Goal: Task Accomplishment & Management: Complete application form

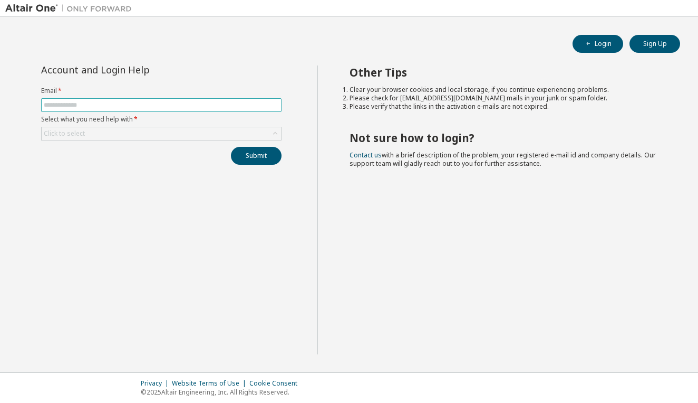
click at [197, 99] on span at bounding box center [161, 105] width 241 height 14
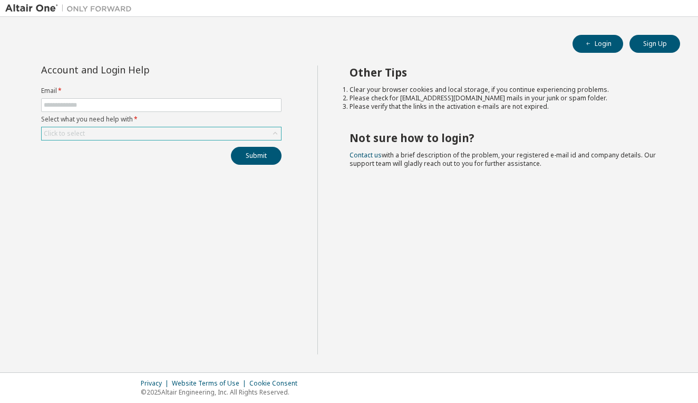
click at [173, 136] on div "Click to select" at bounding box center [162, 133] width 240 height 13
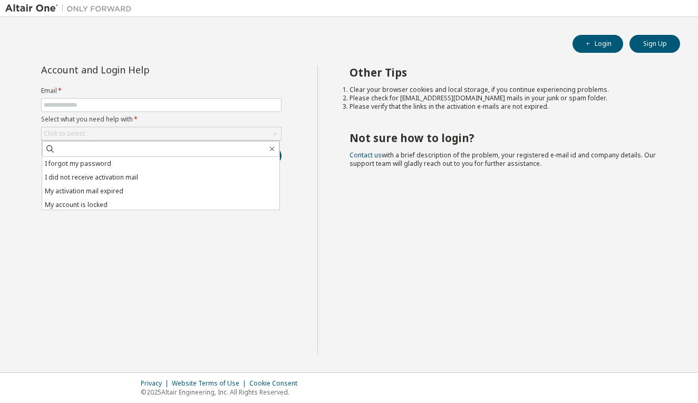
click at [366, 247] on div "Other Tips Clear your browser cookies and local storage, if you continue experi…" at bounding box center [506, 209] width 376 height 289
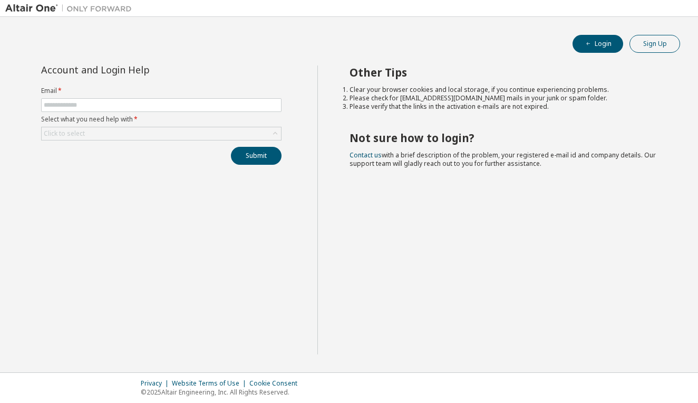
click at [664, 42] on button "Sign Up" at bounding box center [655, 44] width 51 height 18
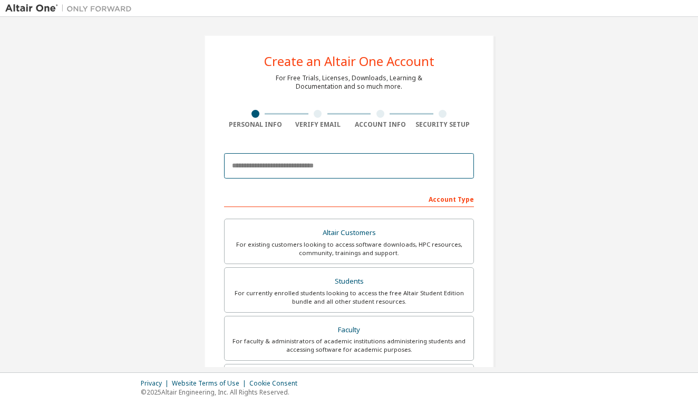
click at [355, 164] on input "email" at bounding box center [349, 165] width 250 height 25
drag, startPoint x: 318, startPoint y: 167, endPoint x: 530, endPoint y: 127, distance: 215.8
click at [530, 127] on div "Create an Altair One Account For Free Trials, Licenses, Downloads, Learning & D…" at bounding box center [349, 301] width 688 height 559
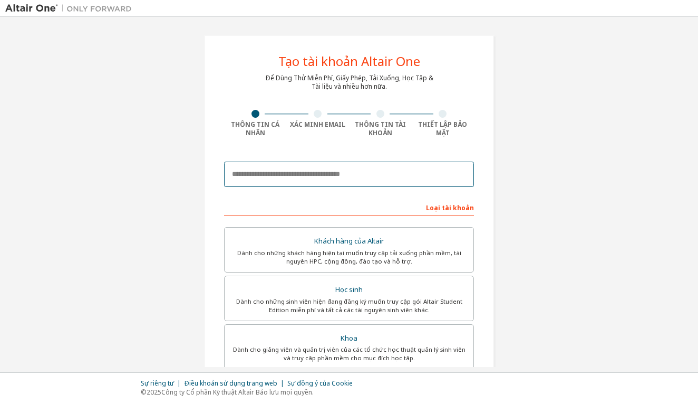
click at [371, 170] on input "email" at bounding box center [349, 173] width 250 height 25
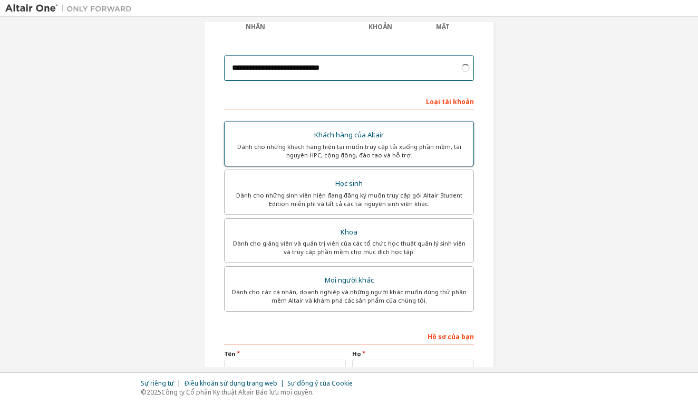
scroll to position [108, 0]
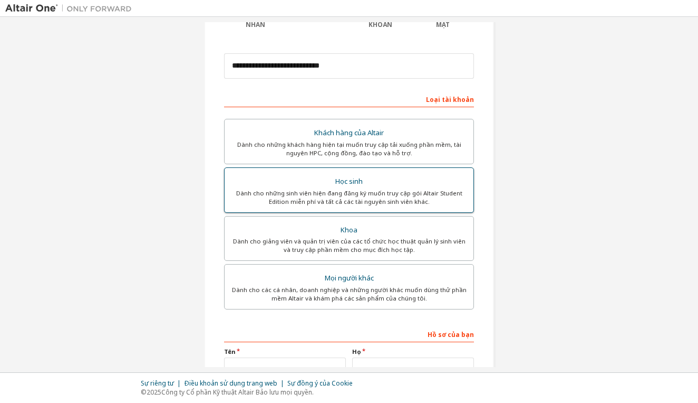
click at [356, 193] on div "Dành cho những sinh viên hiện đang đăng ký muốn truy cập gói Altair Student Edi…" at bounding box center [349, 197] width 236 height 17
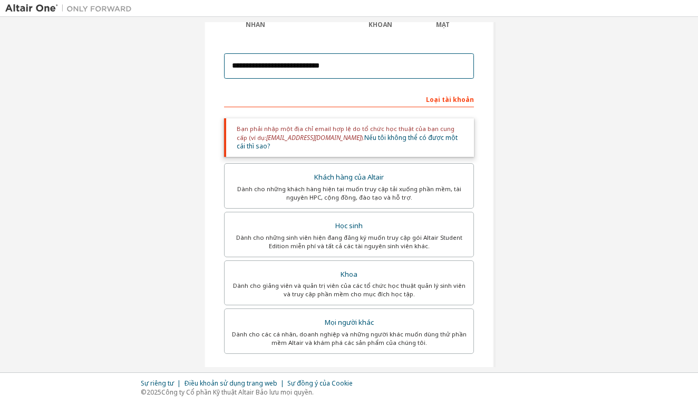
click at [398, 64] on input "**********" at bounding box center [349, 65] width 250 height 25
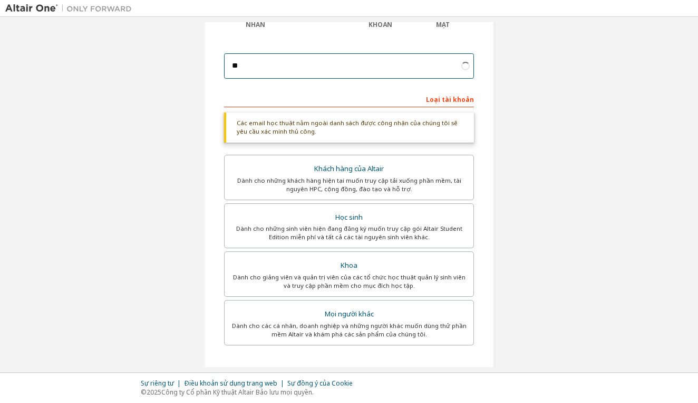
type input "*"
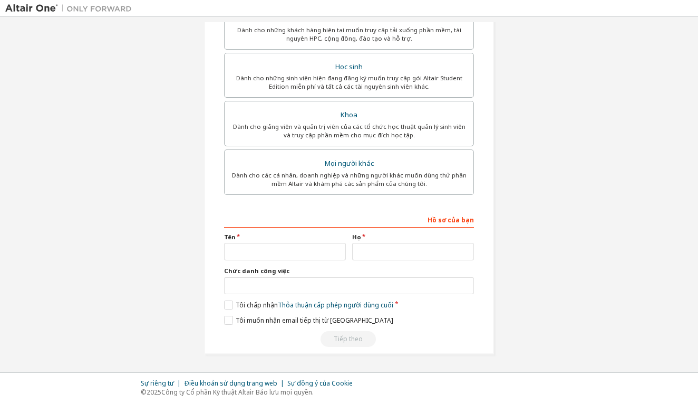
scroll to position [262, 0]
type input "**********"
type input "*"
type input "***"
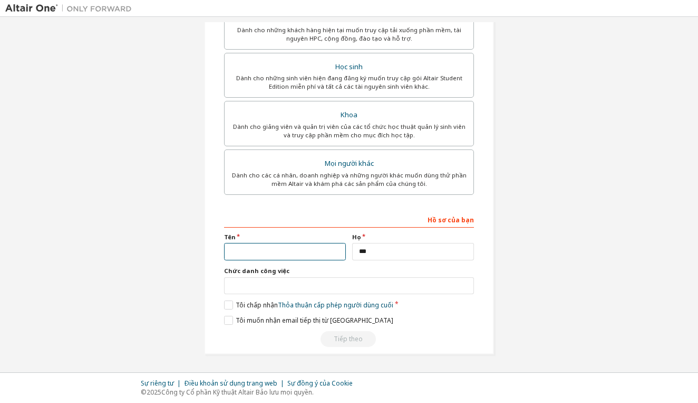
click at [244, 252] on input "text" at bounding box center [285, 251] width 122 height 17
type input "**"
click at [260, 281] on input "text" at bounding box center [349, 285] width 250 height 17
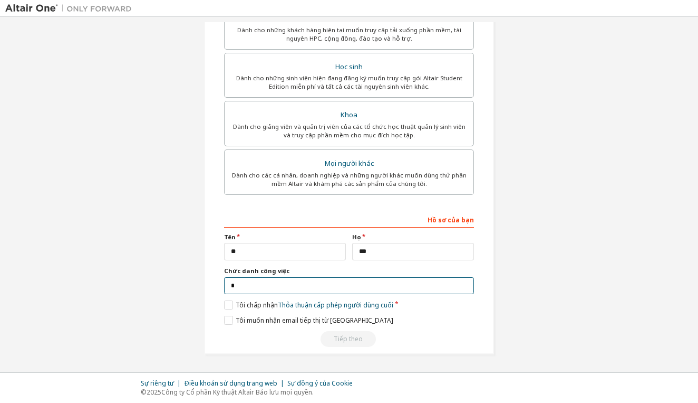
scroll to position [257, 0]
type input "*******"
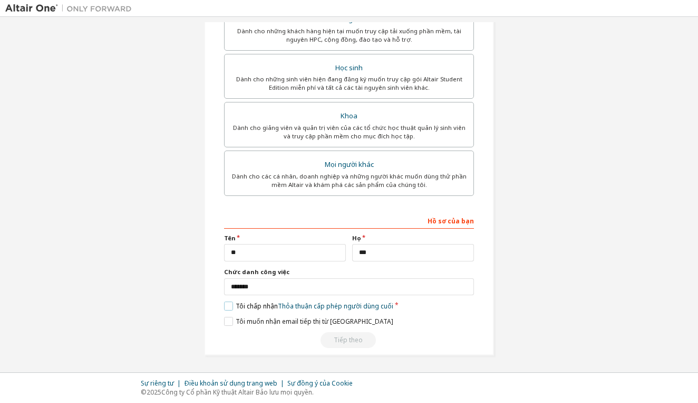
click at [228, 302] on label "Tôi chấp nhận Thỏa thuận cấp phép người dùng cuối" at bounding box center [308, 305] width 169 height 9
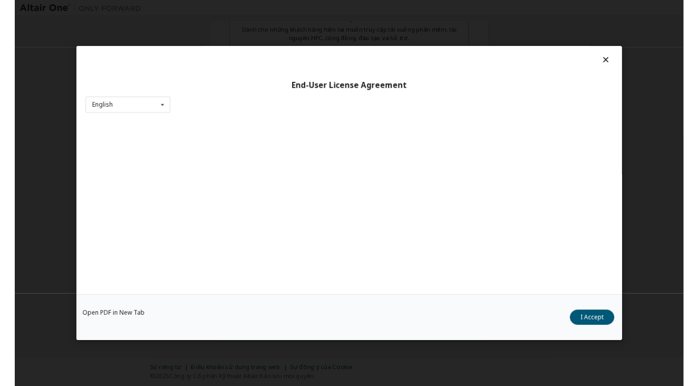
scroll to position [241, 0]
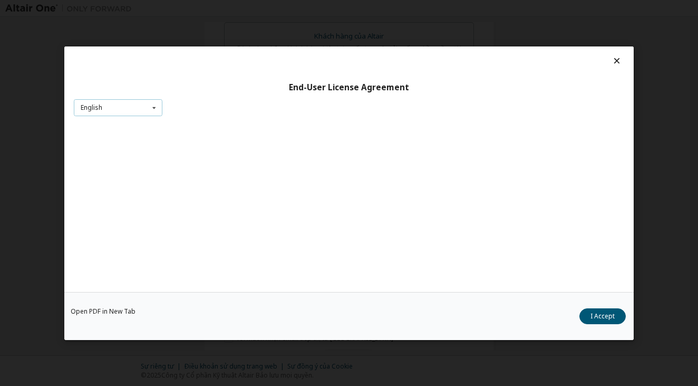
click at [152, 104] on icon at bounding box center [154, 107] width 13 height 16
click at [140, 121] on div "English" at bounding box center [118, 124] width 88 height 17
click at [593, 314] on button "I Accept" at bounding box center [603, 316] width 46 height 16
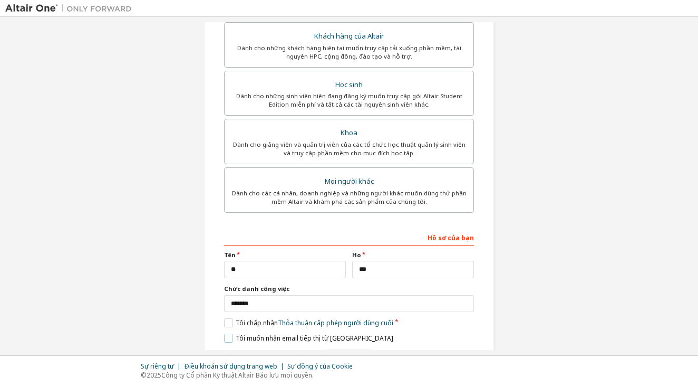
click at [225, 340] on label "Tôi muốn nhận email tiếp thị từ Altair" at bounding box center [308, 337] width 169 height 9
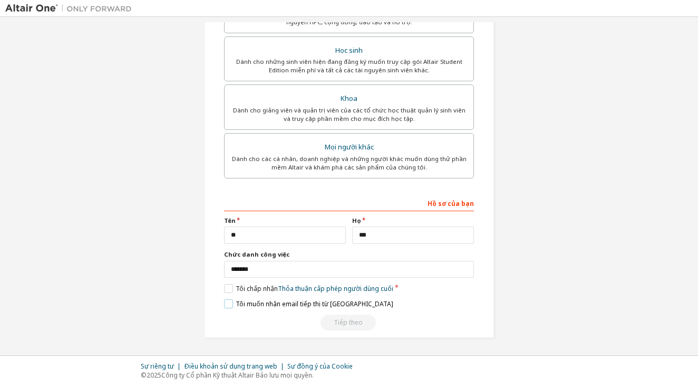
scroll to position [274, 0]
click at [344, 321] on div "Tiếp theo" at bounding box center [349, 323] width 250 height 16
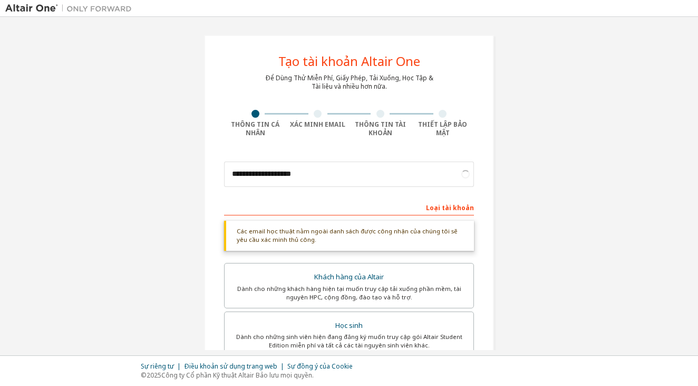
scroll to position [0, 0]
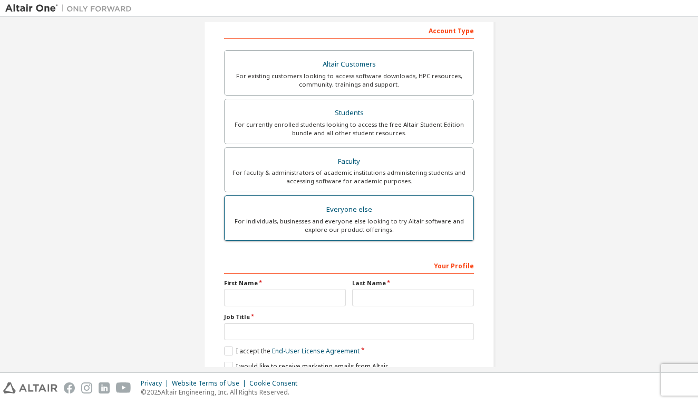
scroll to position [184, 0]
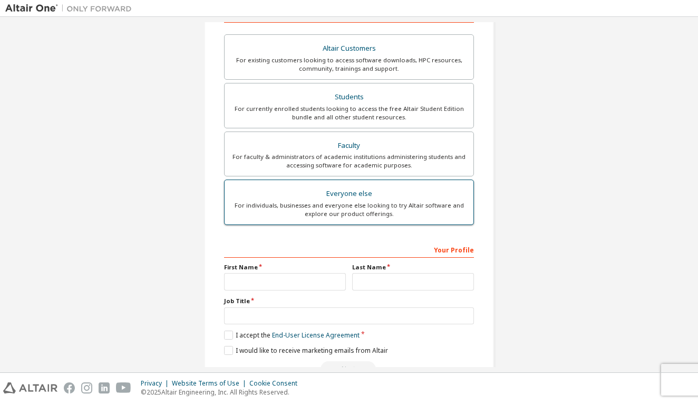
type input "**********"
click at [385, 213] on div "For individuals, businesses and everyone else looking to try Altair software an…" at bounding box center [349, 209] width 236 height 17
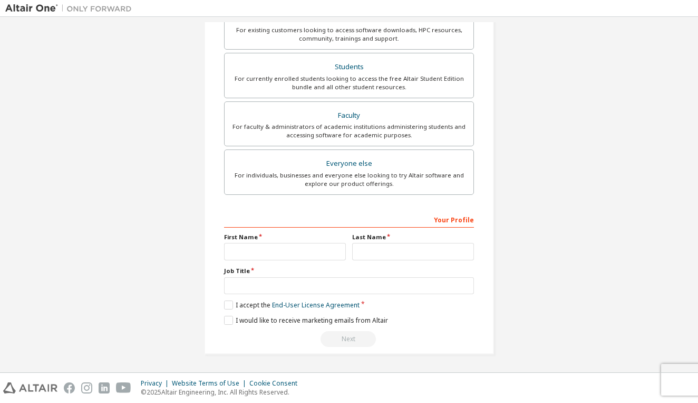
scroll to position [217, 0]
type input "*"
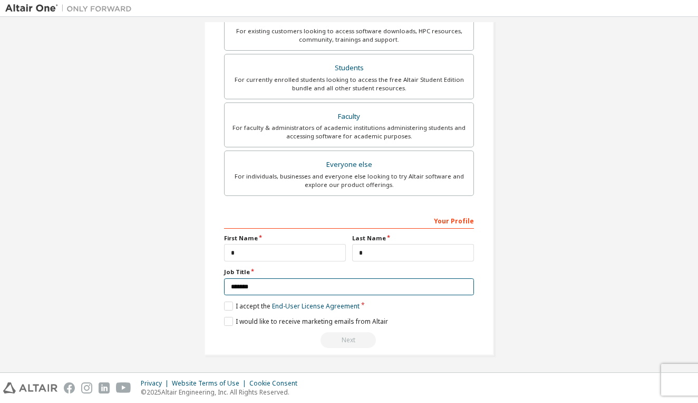
type input "*******"
click at [221, 307] on div "**********" at bounding box center [349, 88] width 290 height 533
click at [224, 307] on label "I accept the End-User License Agreement" at bounding box center [292, 305] width 136 height 9
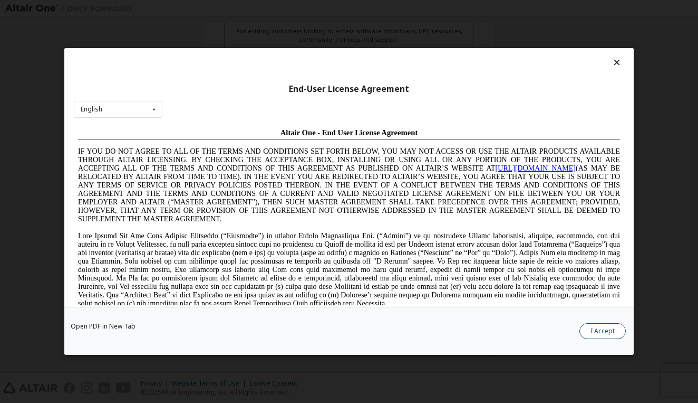
scroll to position [0, 0]
click at [596, 332] on button "I Accept" at bounding box center [603, 331] width 46 height 16
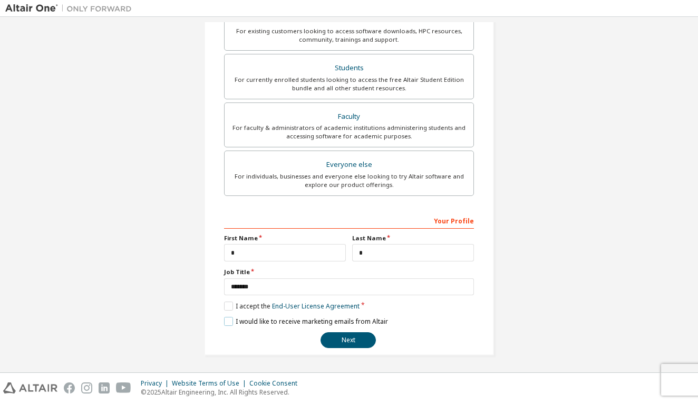
click at [225, 323] on label "I would like to receive marketing emails from Altair" at bounding box center [306, 321] width 164 height 9
click at [349, 340] on button "Next" at bounding box center [348, 340] width 55 height 16
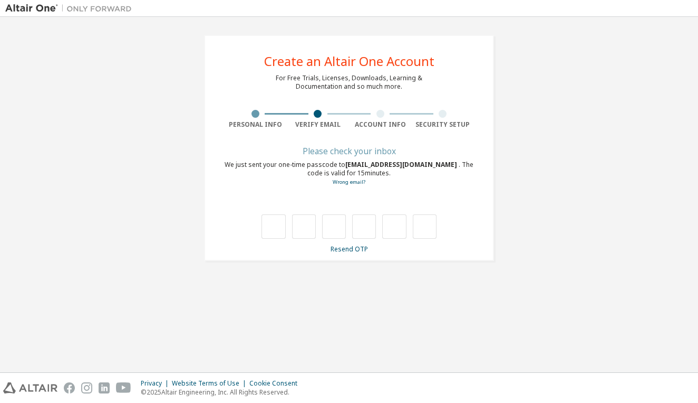
scroll to position [0, 0]
type input "*"
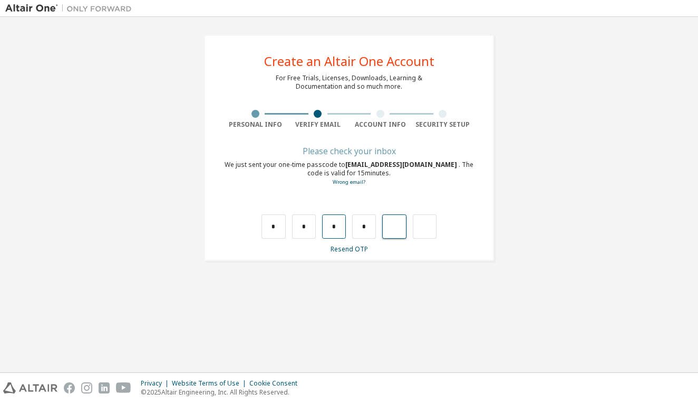
type input "*"
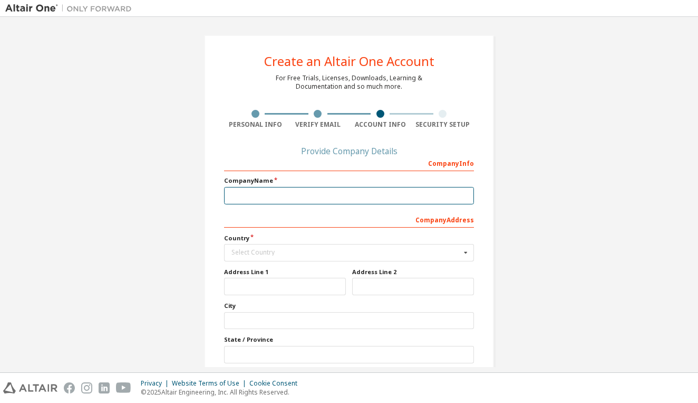
click at [461, 196] on input "text" at bounding box center [349, 195] width 250 height 17
click at [465, 258] on icon at bounding box center [466, 252] width 13 height 16
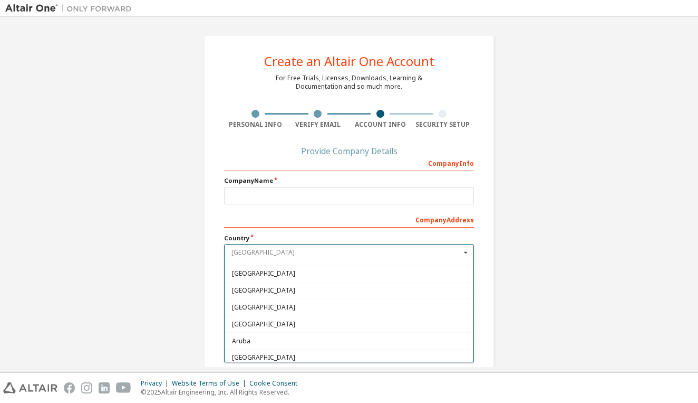
scroll to position [243, 0]
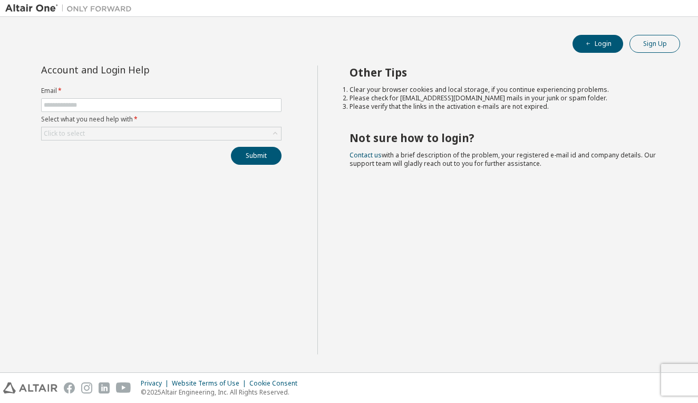
click at [657, 45] on button "Sign Up" at bounding box center [655, 44] width 51 height 18
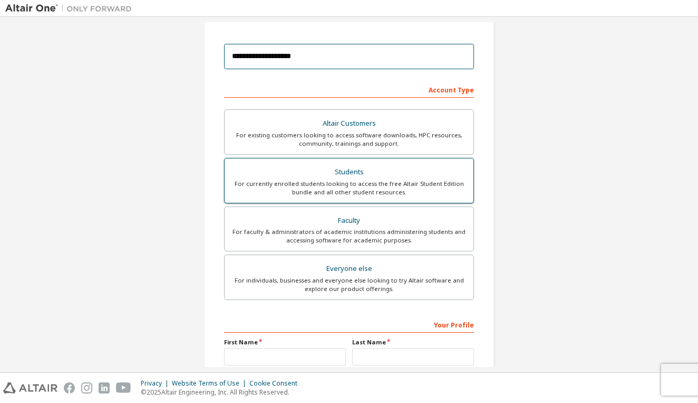
scroll to position [119, 0]
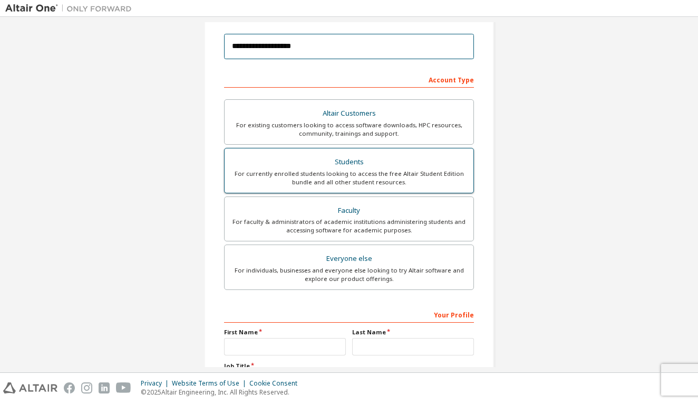
type input "**********"
click at [374, 160] on div "Students" at bounding box center [349, 162] width 236 height 15
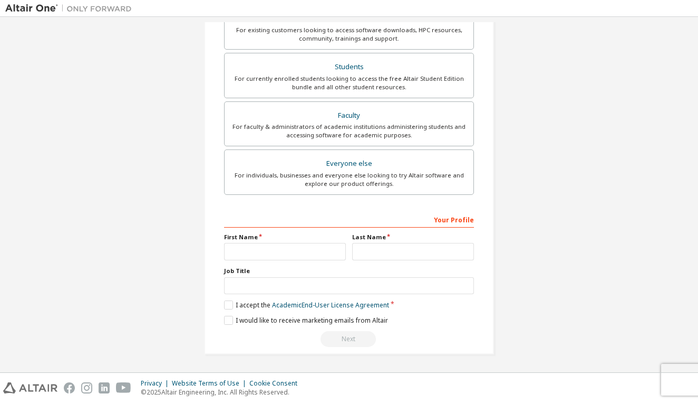
scroll to position [217, 0]
click at [291, 243] on input "**" at bounding box center [285, 251] width 122 height 17
type input "*"
type input "***"
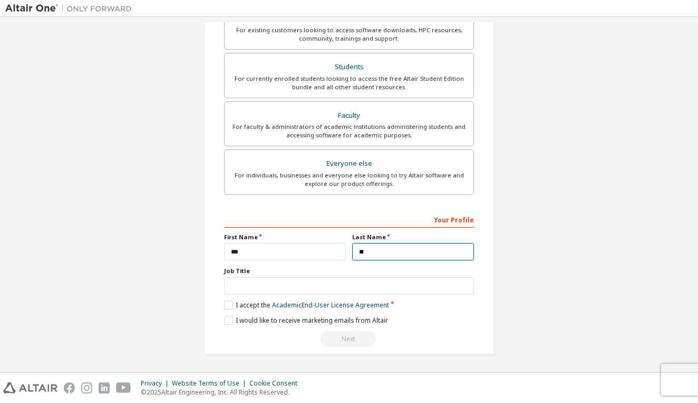
type input "**"
click at [462, 282] on input "text" at bounding box center [349, 285] width 250 height 17
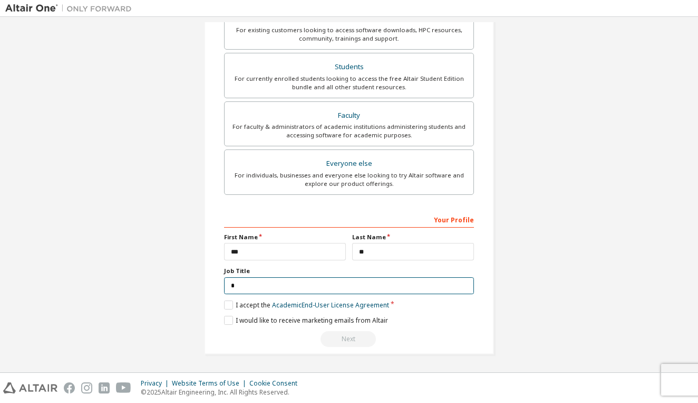
scroll to position [213, 0]
type input "********"
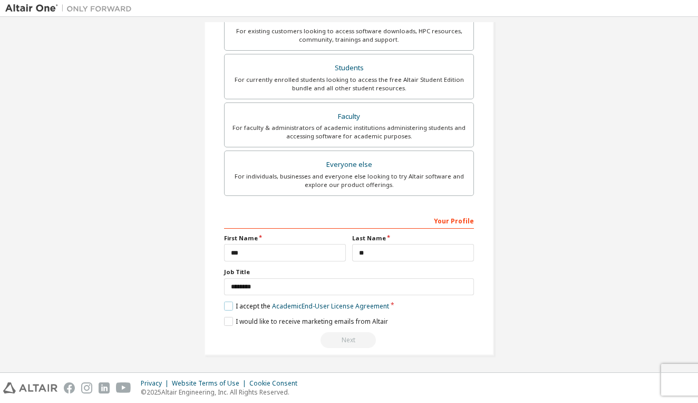
click at [227, 307] on label "I accept the Academic End-User License Agreement" at bounding box center [306, 305] width 165 height 9
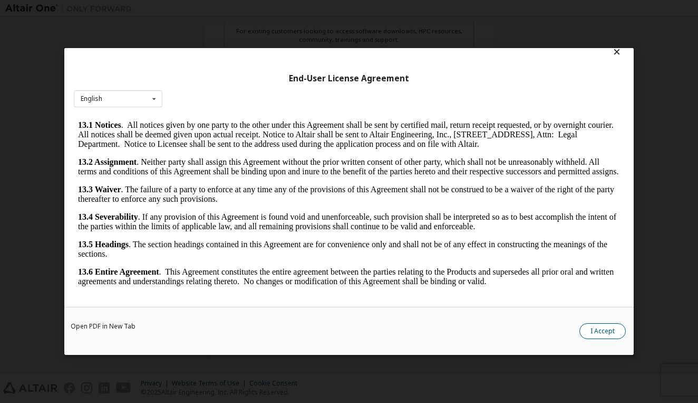
scroll to position [10, 0]
click at [604, 330] on button "I Accept" at bounding box center [603, 331] width 46 height 16
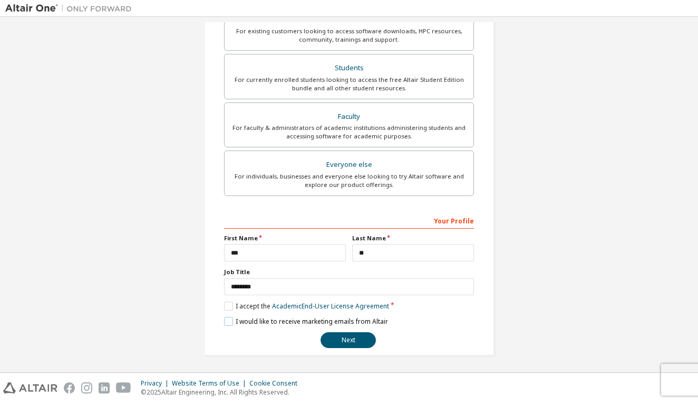
click at [227, 321] on label "I would like to receive marketing emails from Altair" at bounding box center [306, 321] width 164 height 9
click at [336, 343] on button "Next" at bounding box center [348, 340] width 55 height 16
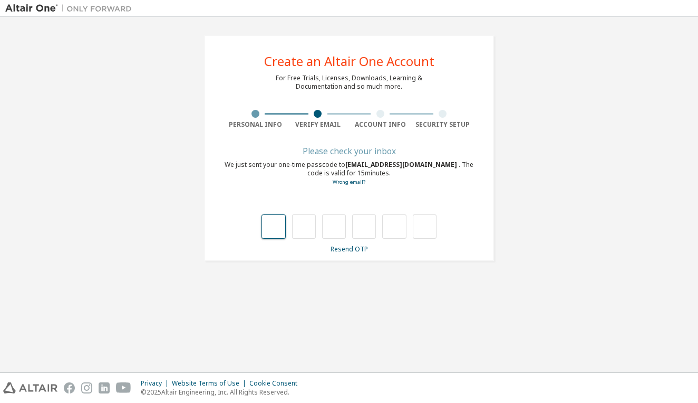
type input "*"
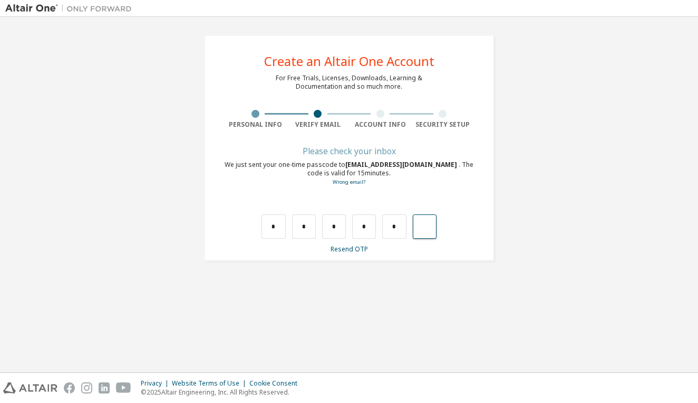
type input "*"
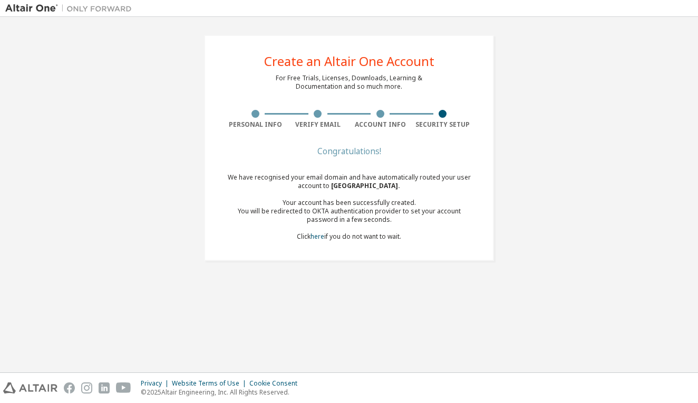
click at [310, 177] on div "We have recognised your email domain and have automatically routed your user ac…" at bounding box center [349, 207] width 250 height 68
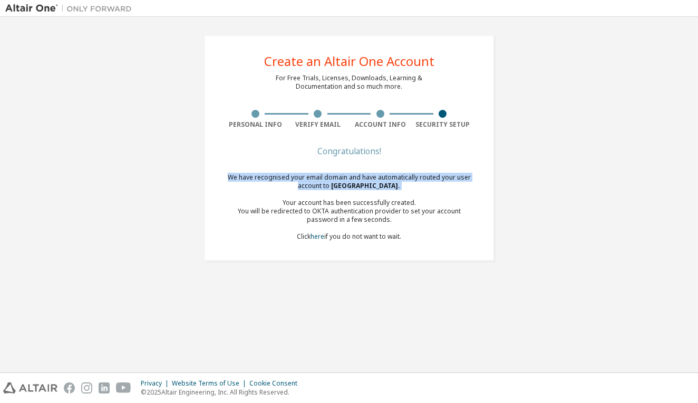
click at [301, 177] on div "We have recognised your email domain and have automatically routed your user ac…" at bounding box center [349, 207] width 250 height 68
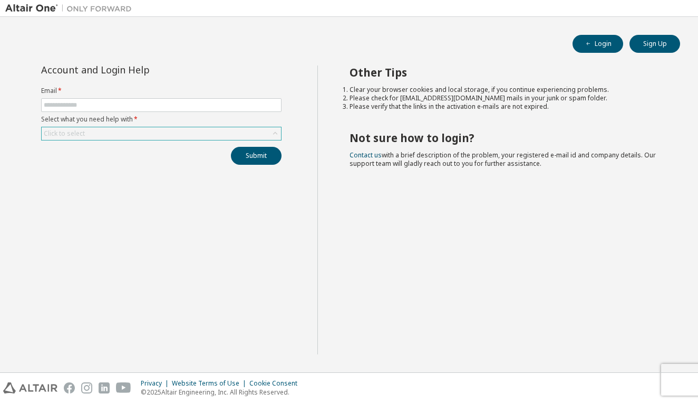
click at [195, 131] on div "Click to select" at bounding box center [162, 133] width 240 height 13
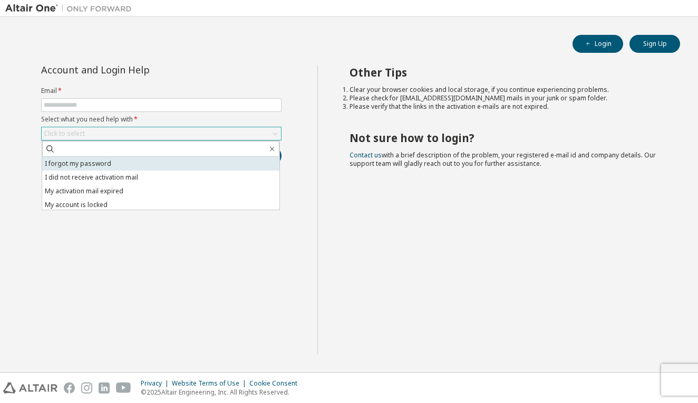
click at [174, 162] on li "I forgot my password" at bounding box center [160, 164] width 237 height 14
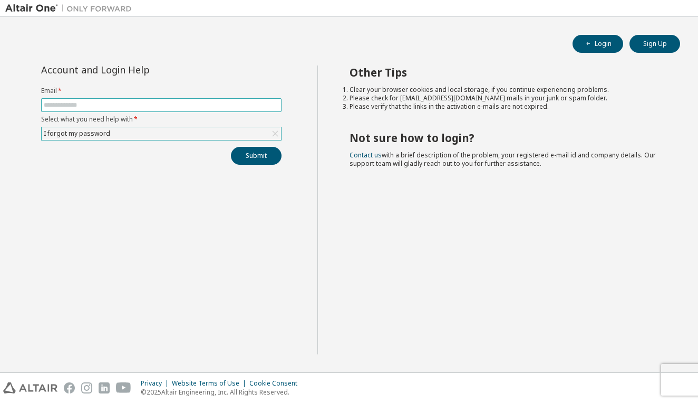
click at [156, 103] on input "text" at bounding box center [161, 105] width 235 height 8
type input "**********"
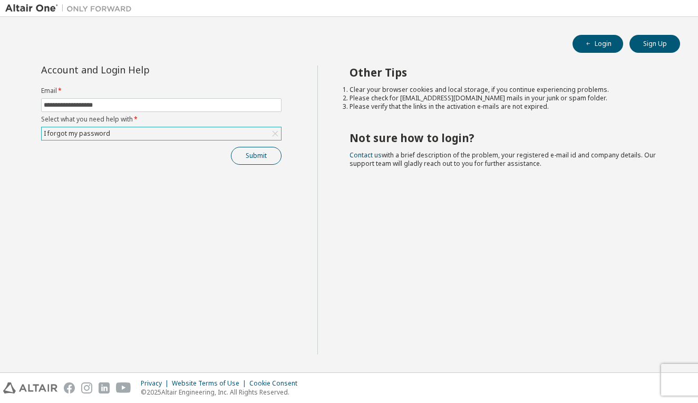
click at [272, 155] on button "Submit" at bounding box center [256, 156] width 51 height 18
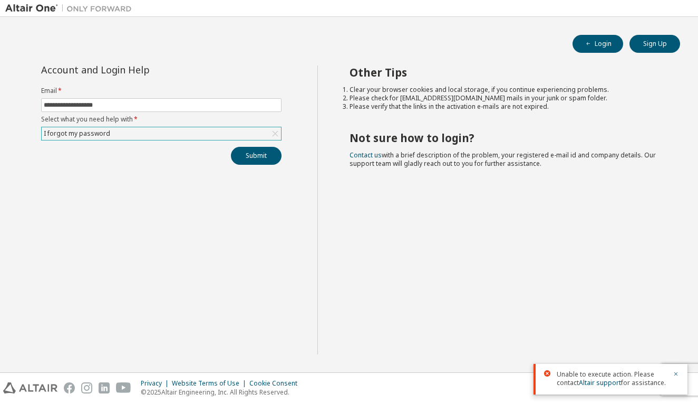
click at [240, 165] on div "**********" at bounding box center [161, 209] width 312 height 289
click at [243, 160] on button "Submit" at bounding box center [256, 156] width 51 height 18
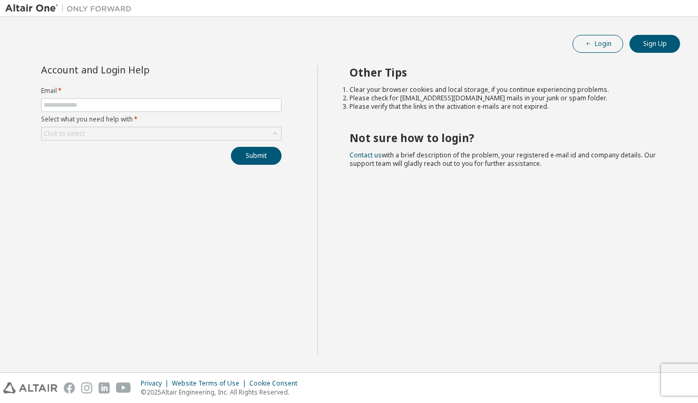
click at [593, 43] on span "button" at bounding box center [589, 44] width 8 height 8
